Goal: Information Seeking & Learning: Learn about a topic

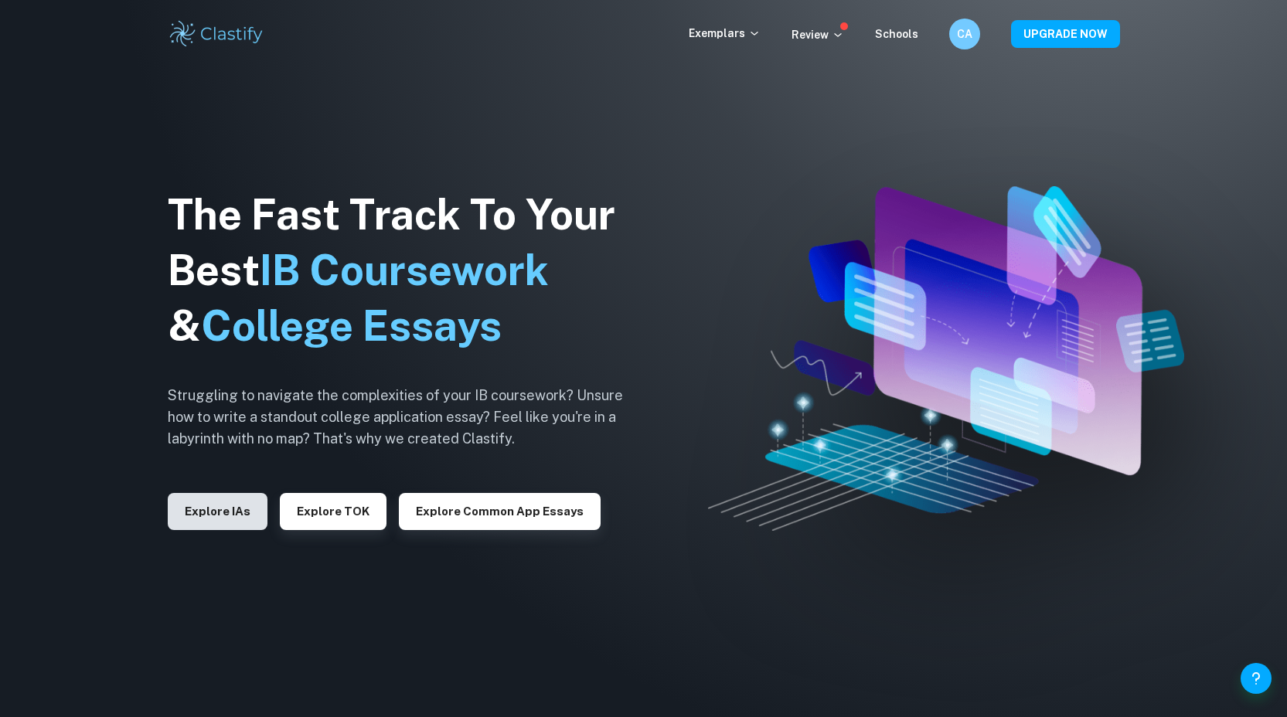
click at [228, 512] on button "Explore IAs" at bounding box center [218, 511] width 100 height 37
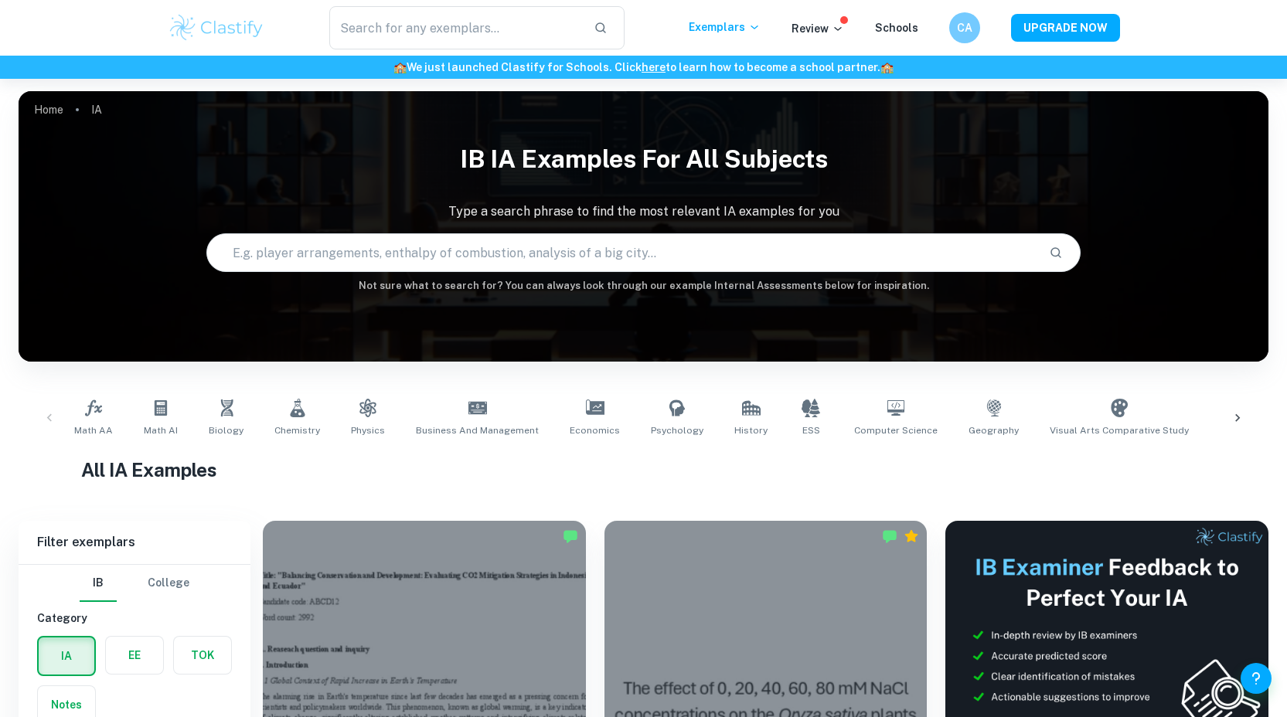
scroll to position [130, 0]
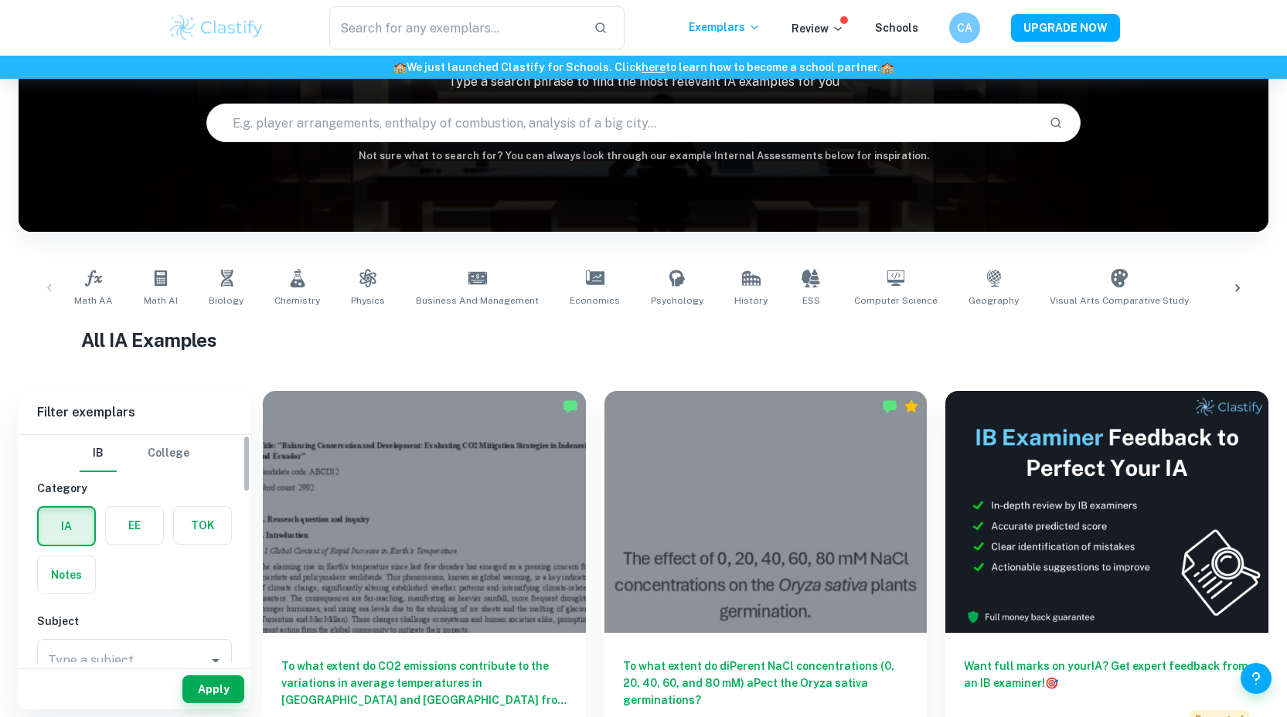
click at [148, 517] on label "button" at bounding box center [134, 525] width 57 height 37
click at [0, 0] on input "radio" at bounding box center [0, 0] width 0 height 0
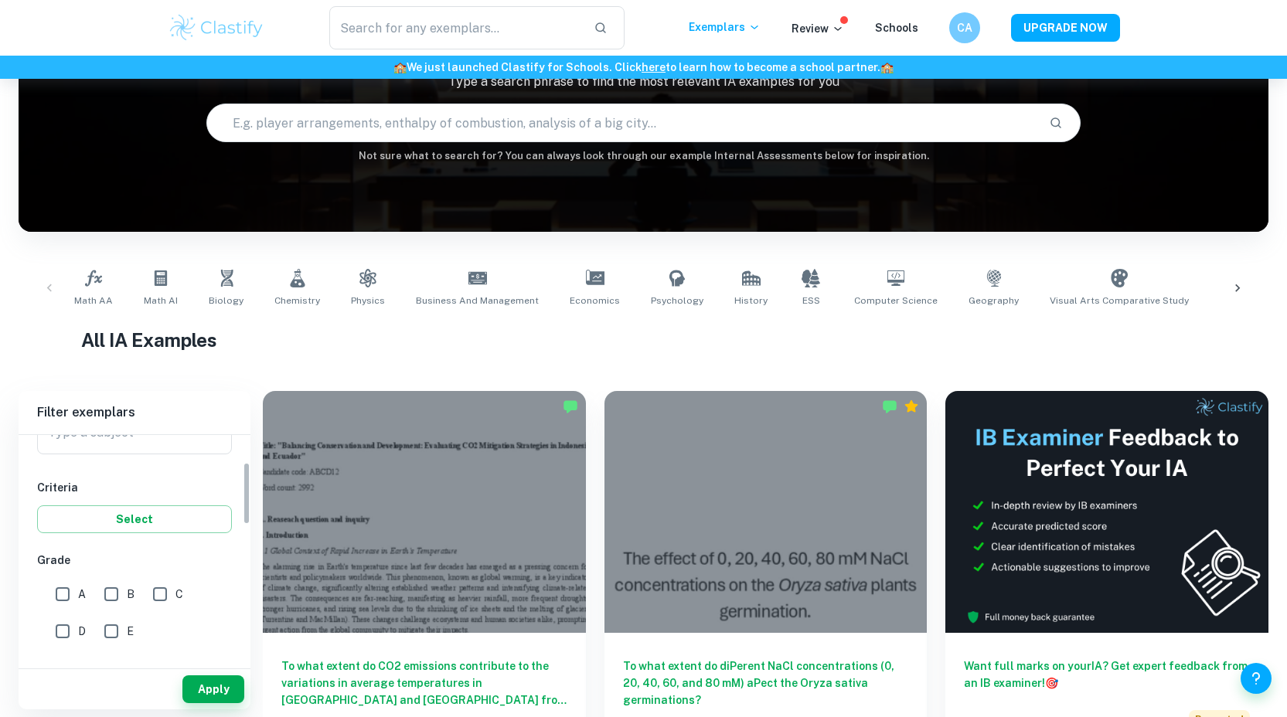
scroll to position [0, 0]
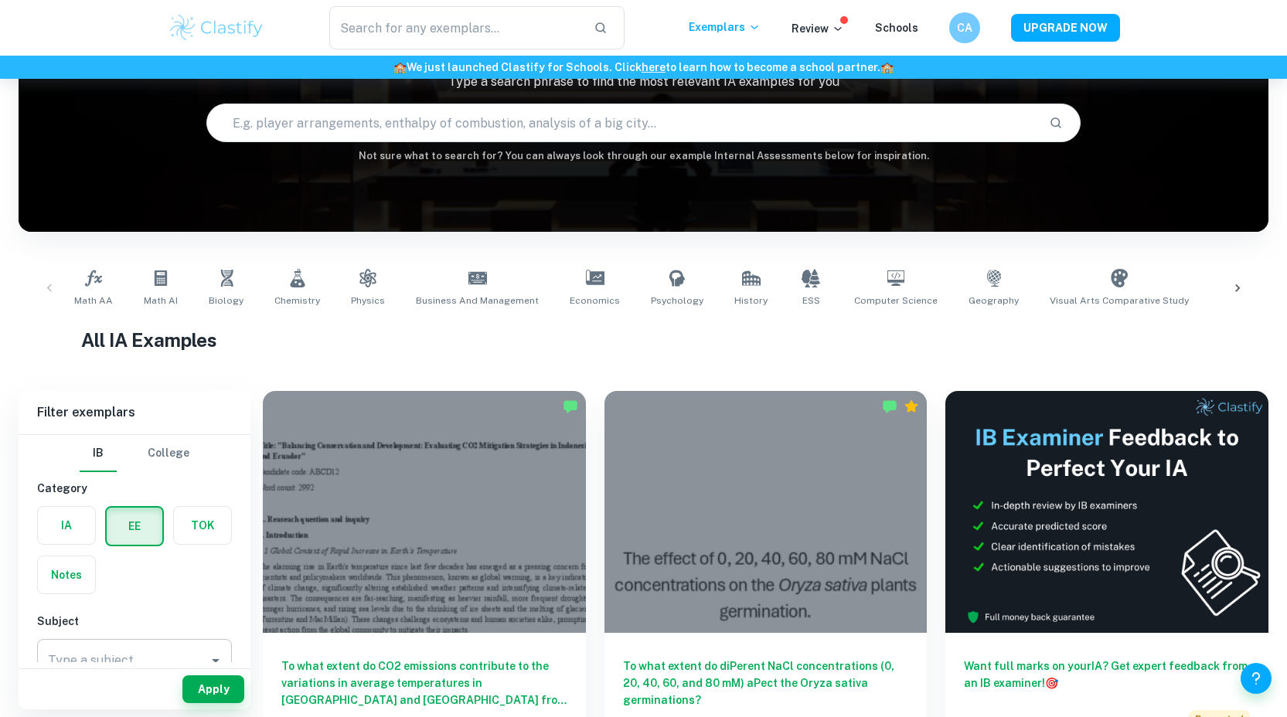
click at [146, 645] on div "Type a subject" at bounding box center [134, 660] width 195 height 43
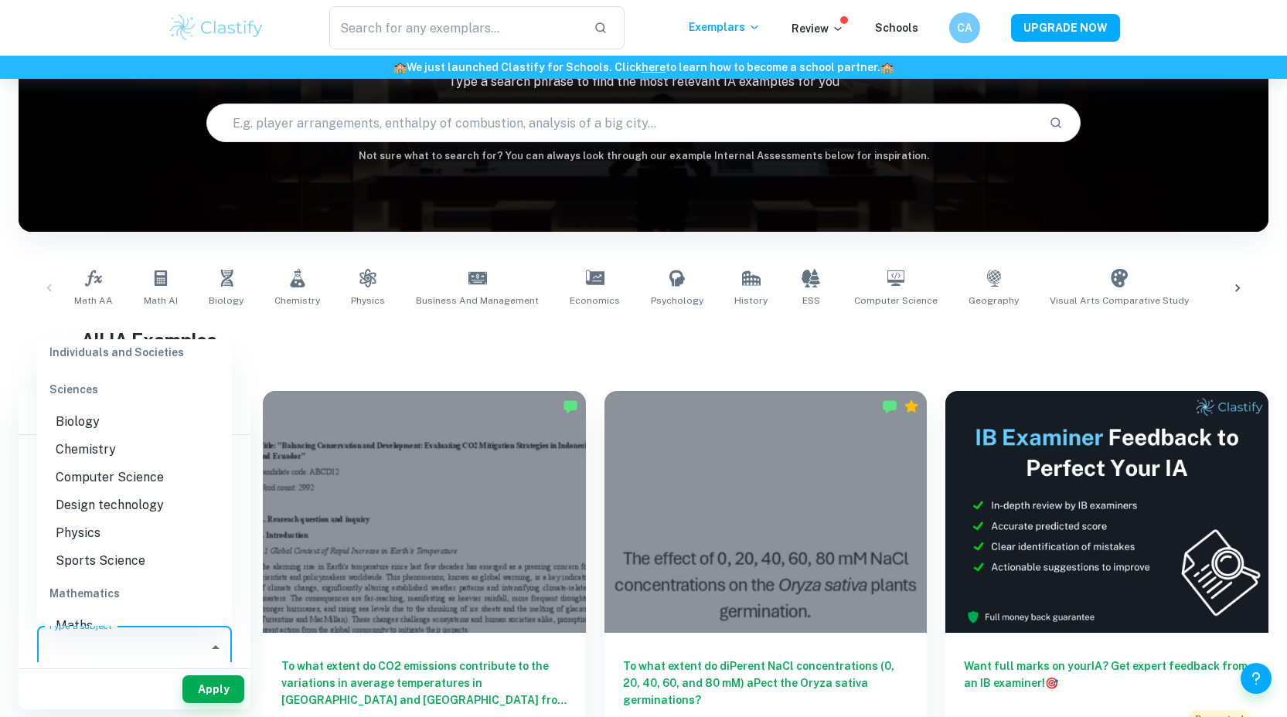
scroll to position [1726, 0]
click at [114, 437] on li "Biology" at bounding box center [134, 424] width 195 height 28
type input "Biology"
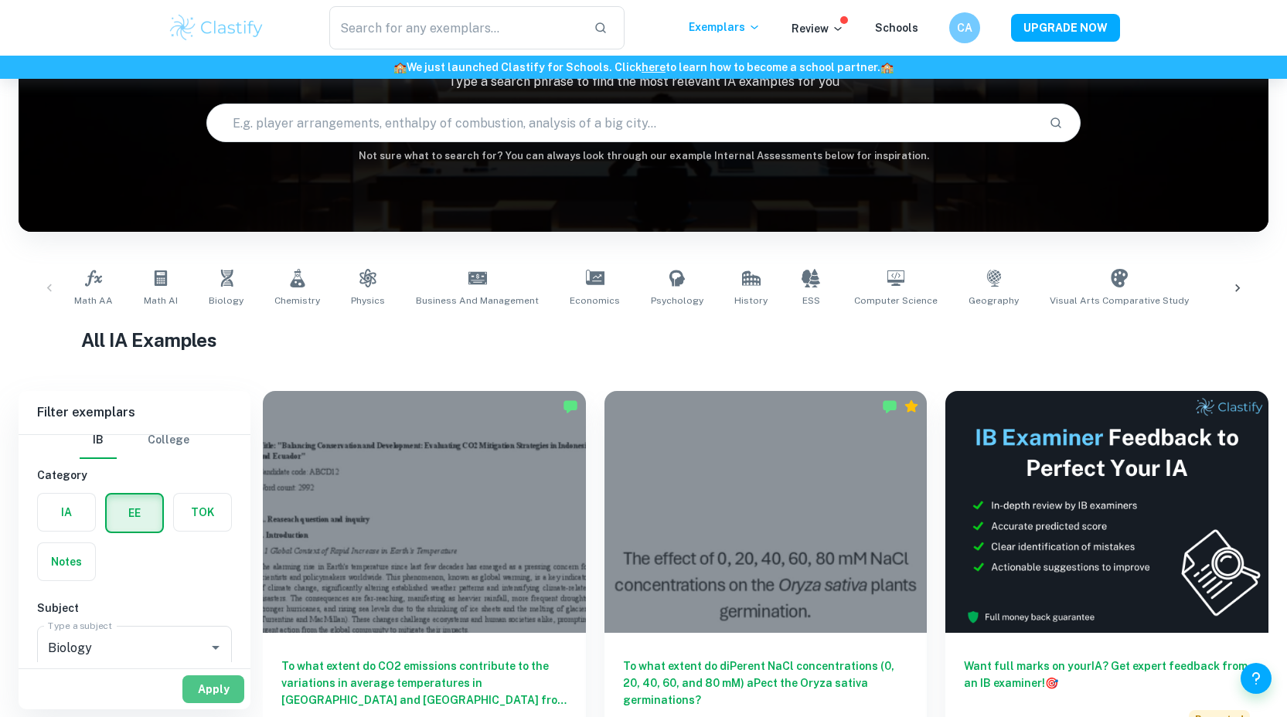
click at [217, 689] on button "Apply" at bounding box center [213, 689] width 62 height 28
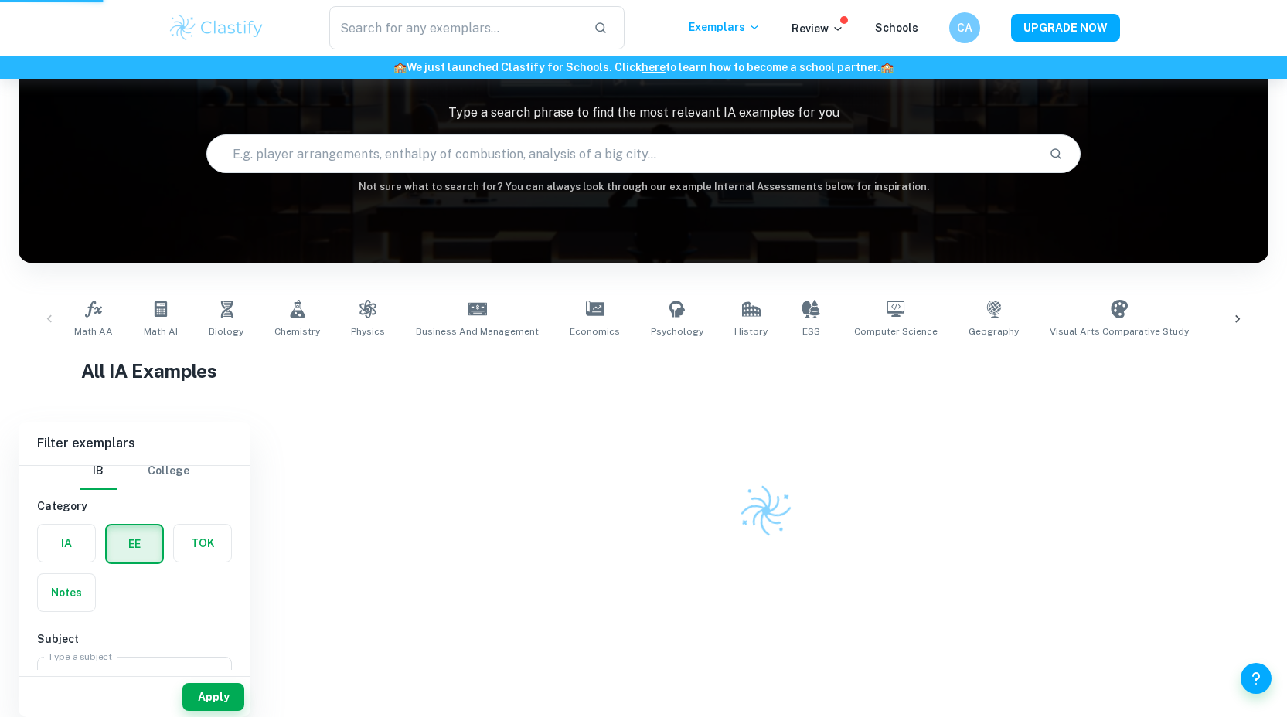
scroll to position [79, 0]
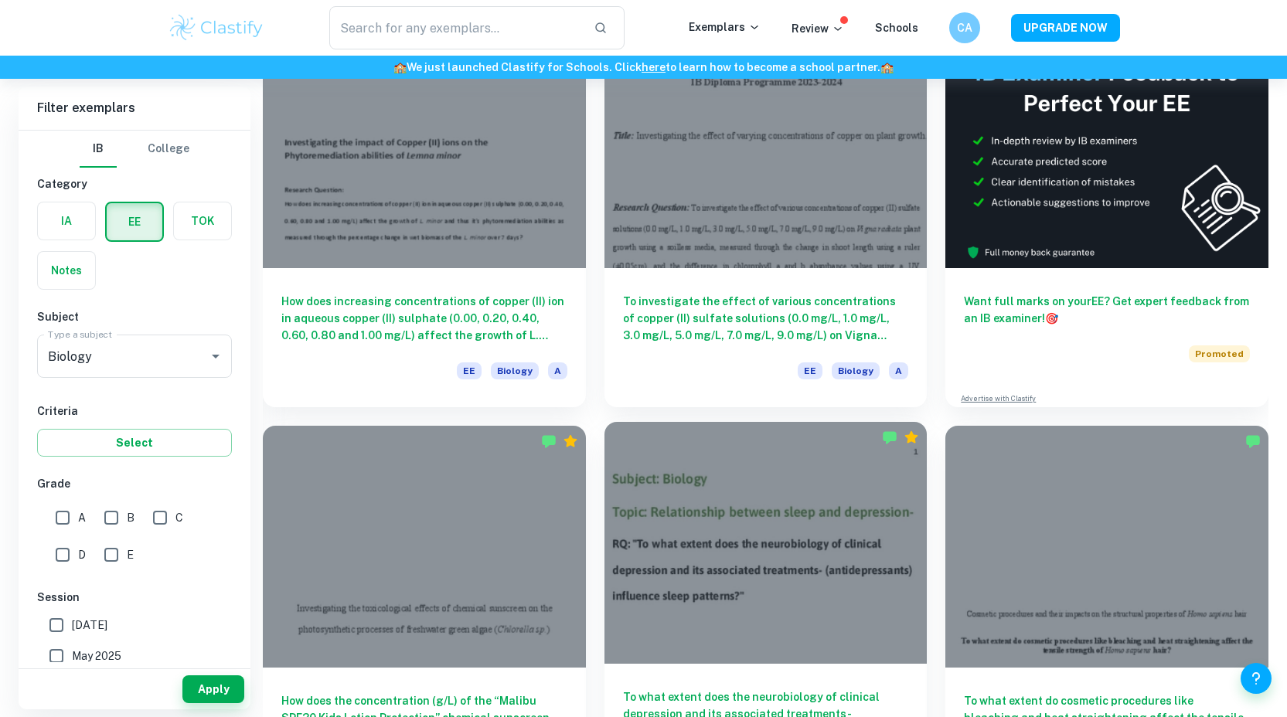
scroll to position [169, 0]
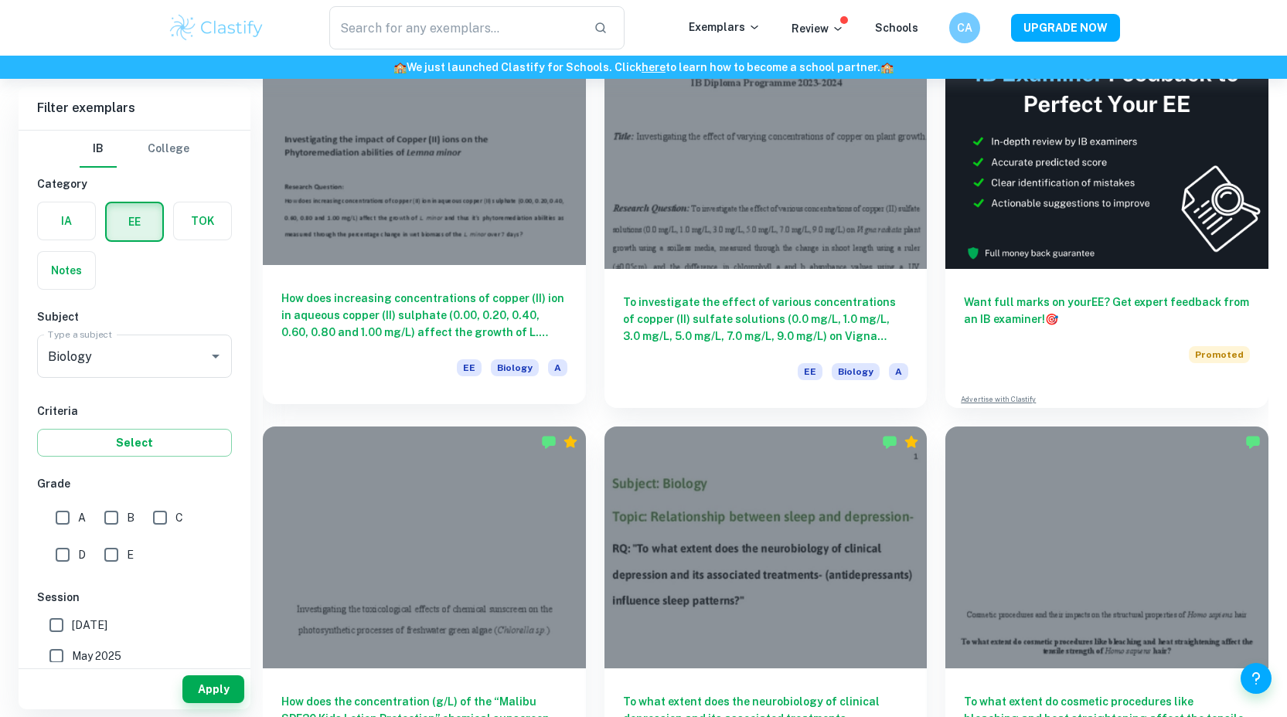
click at [456, 167] on div at bounding box center [424, 144] width 323 height 242
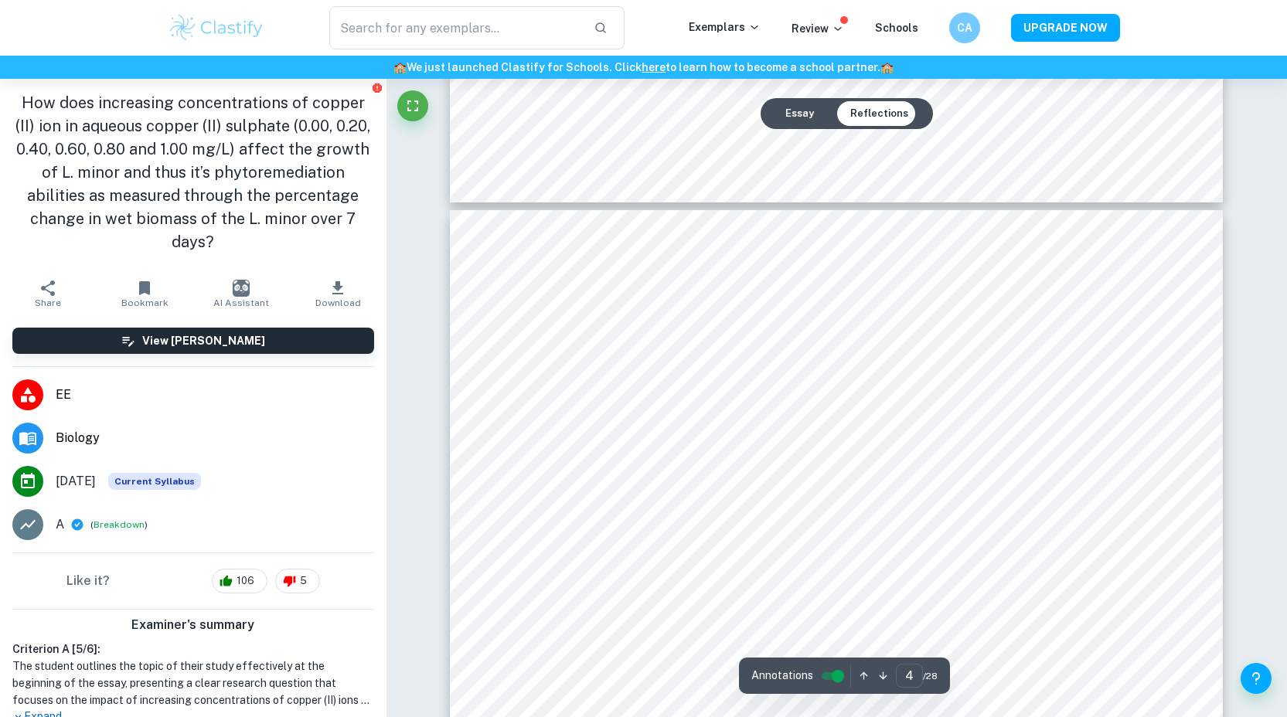
scroll to position [3154, 0]
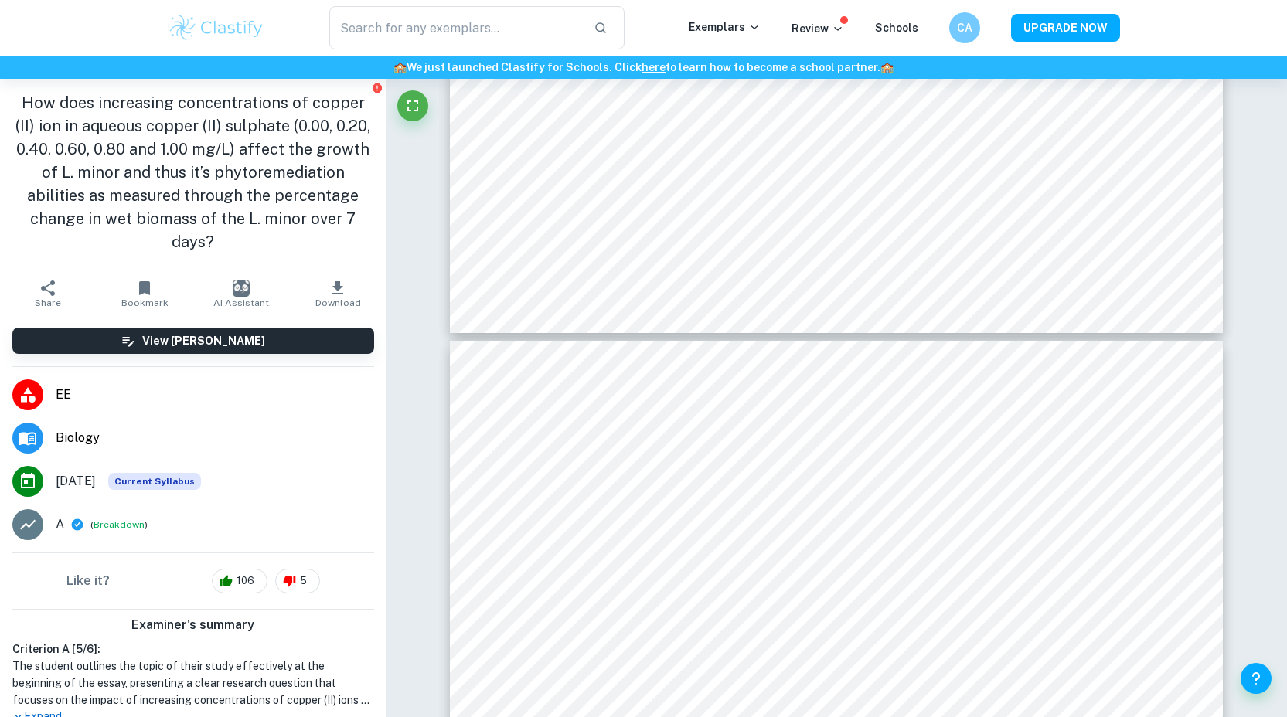
type input "3"
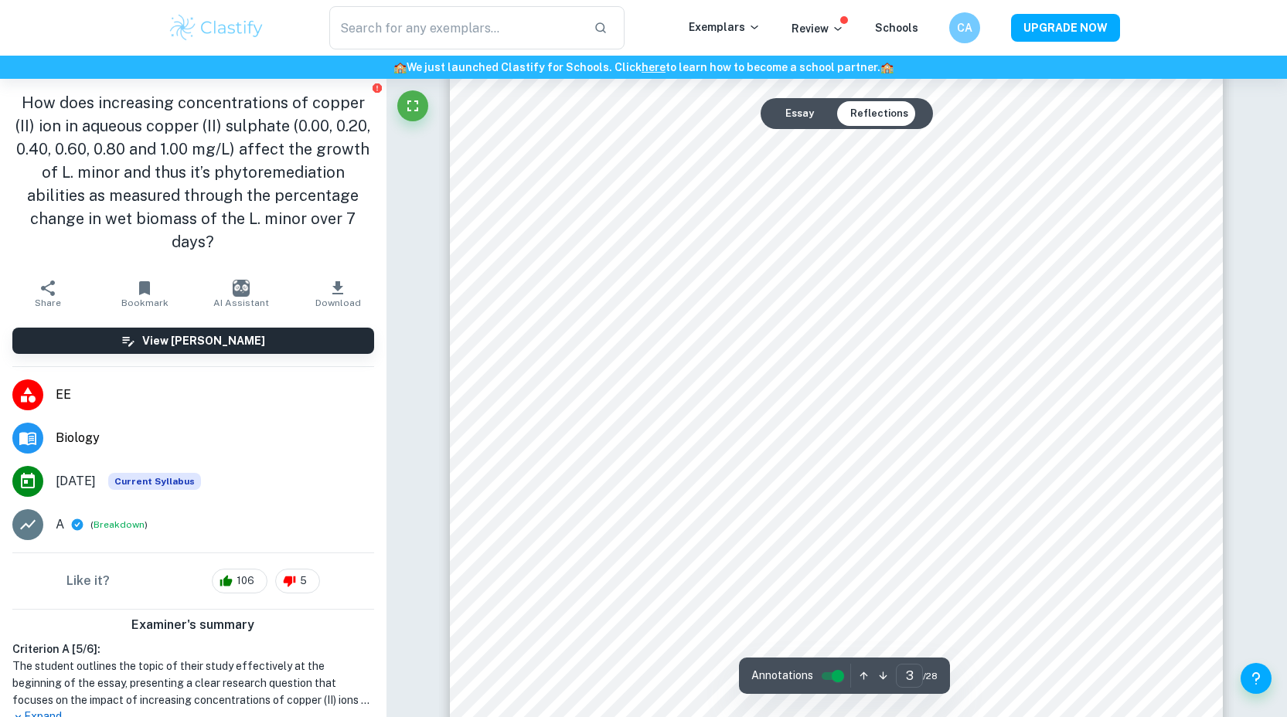
scroll to position [2338, 0]
